Goal: Check status: Check status

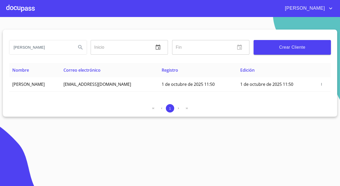
drag, startPoint x: 37, startPoint y: 51, endPoint x: -1, endPoint y: 49, distance: 38.5
click at [0, 49] on html "[PERSON_NAME] ​ Fin ​ Crear Cliente Nombre Correo electrónico Registro Edición …" at bounding box center [170, 93] width 340 height 186
type input "[PERSON_NAME]"
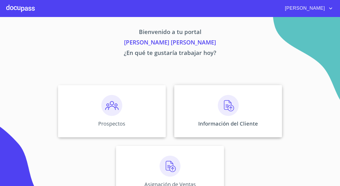
click at [218, 123] on p "Información del Cliente" at bounding box center [228, 123] width 60 height 7
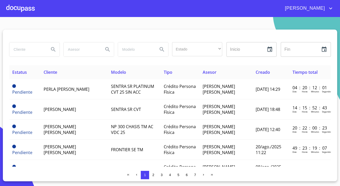
click at [15, 48] on input "search" at bounding box center [27, 49] width 36 height 14
type input "[PERSON_NAME]"
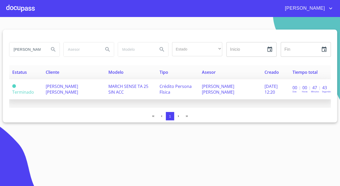
click at [78, 83] on span "[PERSON_NAME] [PERSON_NAME]" at bounding box center [62, 88] width 32 height 11
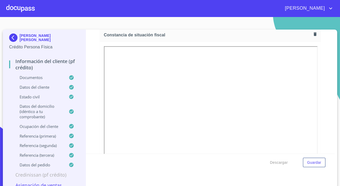
scroll to position [1425, 0]
click at [90, 84] on div "Información del cliente (PF crédito) Documentos Documento de identificación.   …" at bounding box center [210, 92] width 249 height 124
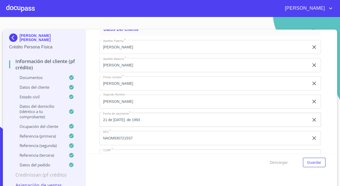
scroll to position [1662, 0]
